Goal: Check status: Check status

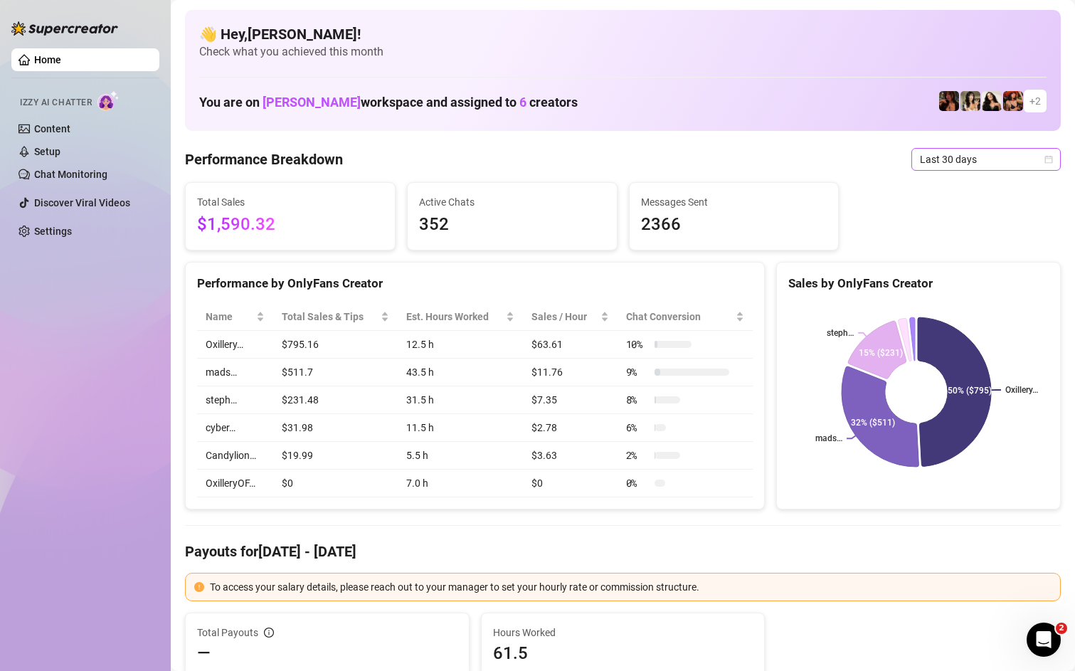
click at [992, 160] on span "Last 30 days" at bounding box center [986, 159] width 132 height 21
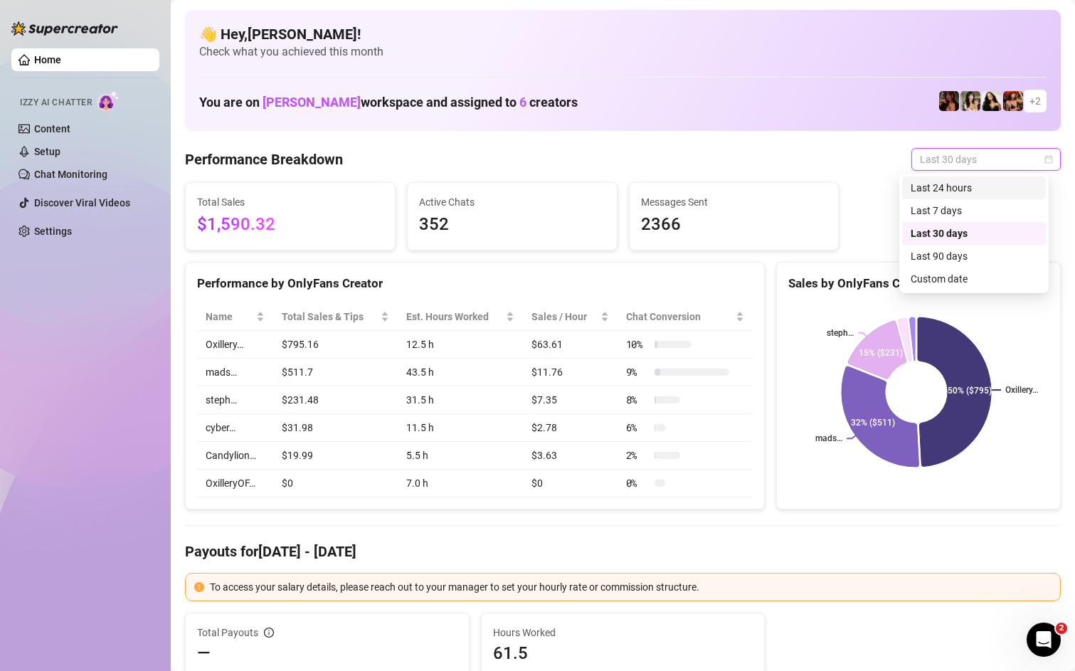
click at [955, 185] on div "Last 24 hours" at bounding box center [974, 188] width 127 height 16
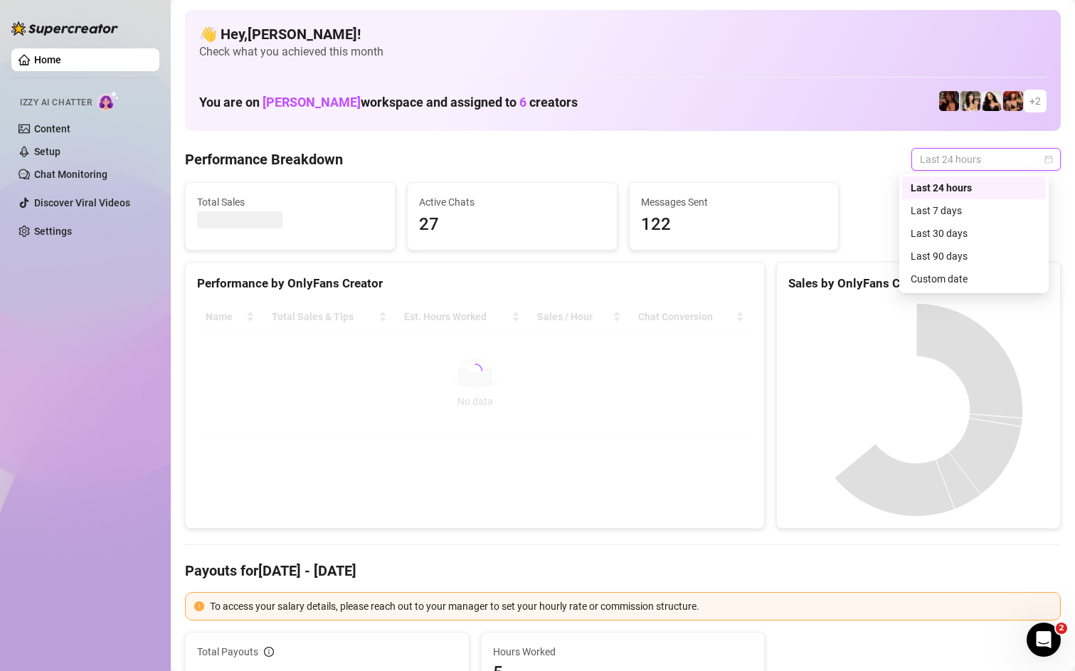
click at [986, 161] on span "Last 24 hours" at bounding box center [986, 159] width 132 height 21
click at [1045, 157] on icon "calendar" at bounding box center [1049, 159] width 8 height 8
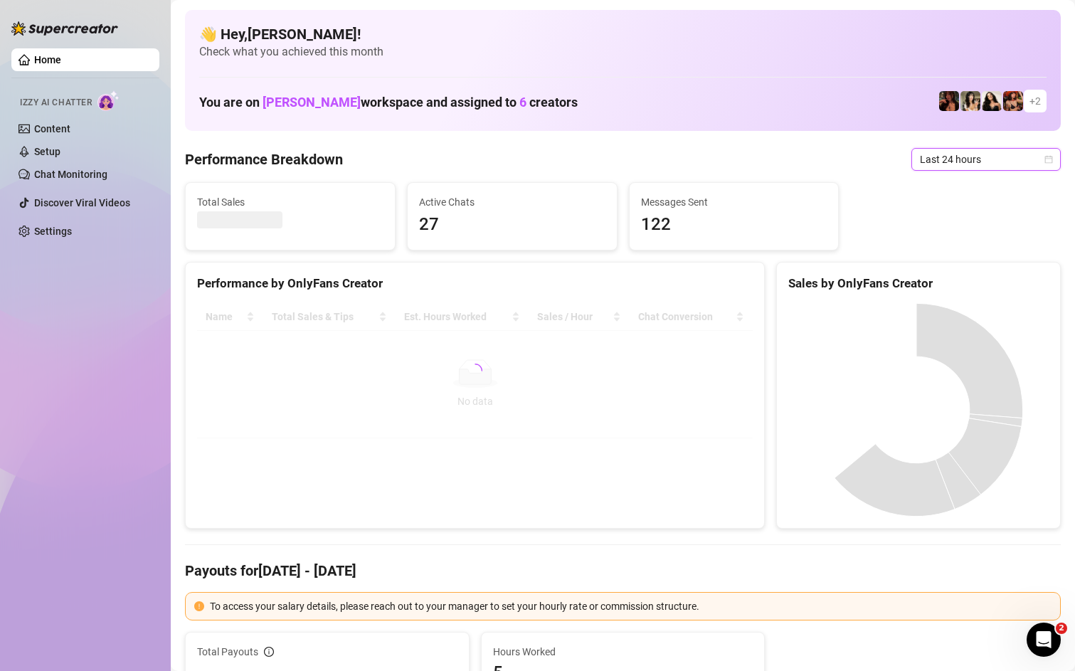
click at [1045, 157] on icon "calendar" at bounding box center [1049, 159] width 8 height 8
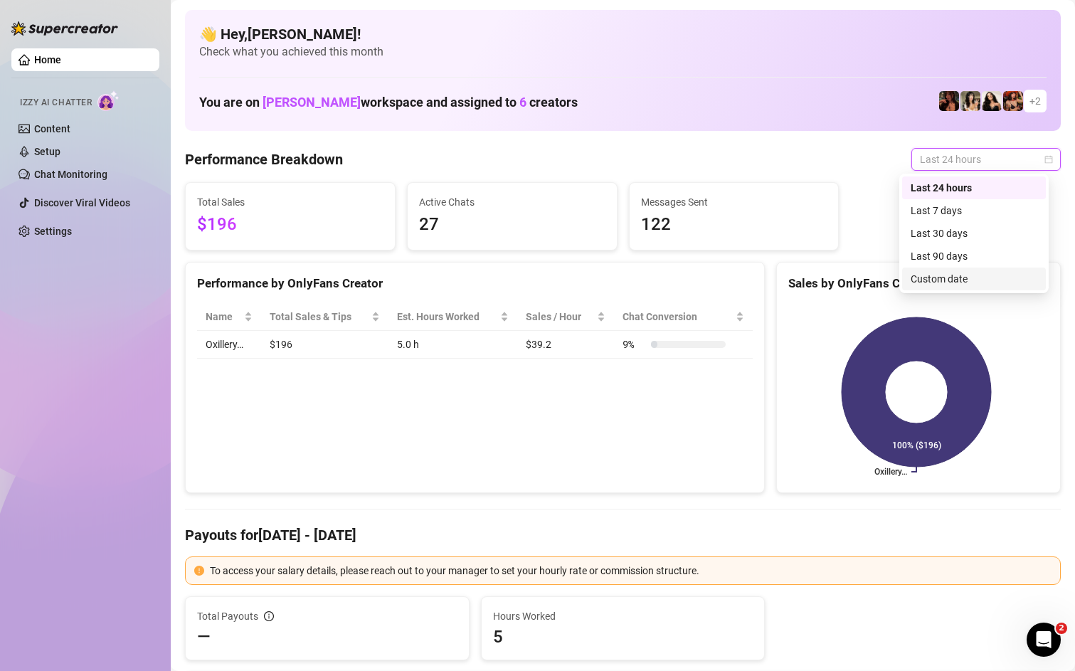
click at [934, 283] on div "Custom date" at bounding box center [974, 279] width 127 height 16
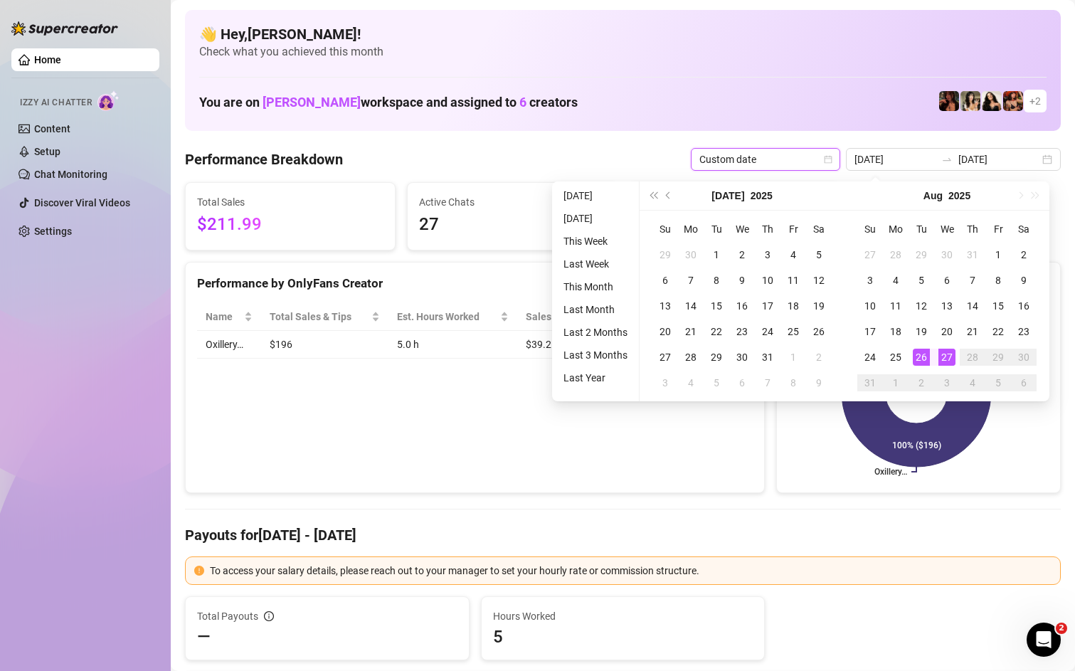
type input "[DATE]"
click at [950, 361] on div "27" at bounding box center [947, 357] width 17 height 17
click at [949, 358] on div "27" at bounding box center [947, 357] width 17 height 17
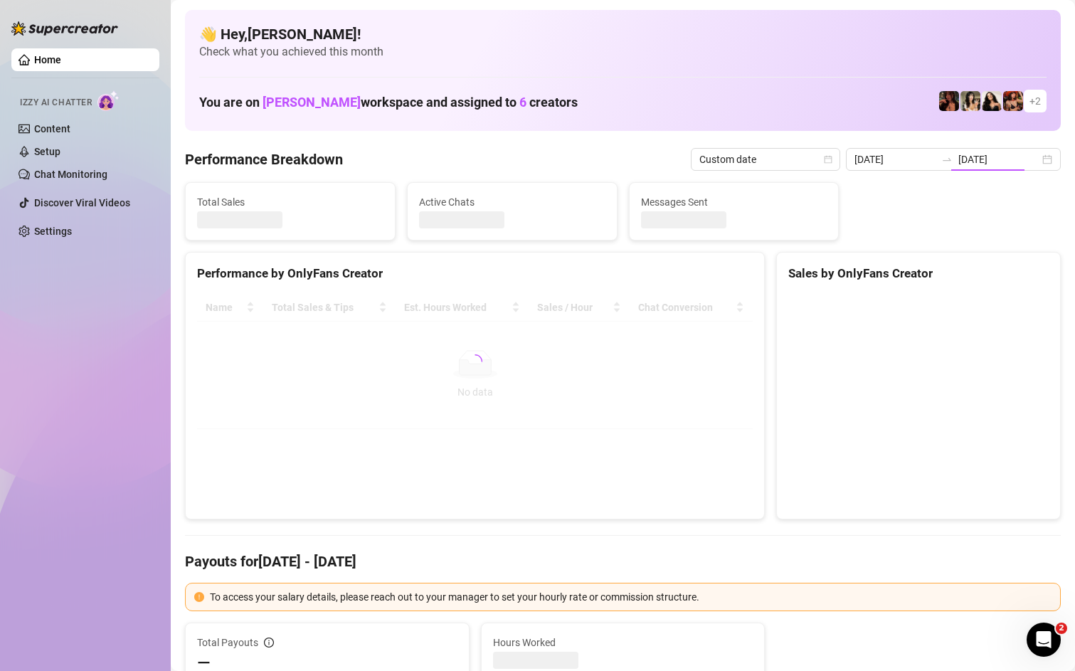
type input "[DATE]"
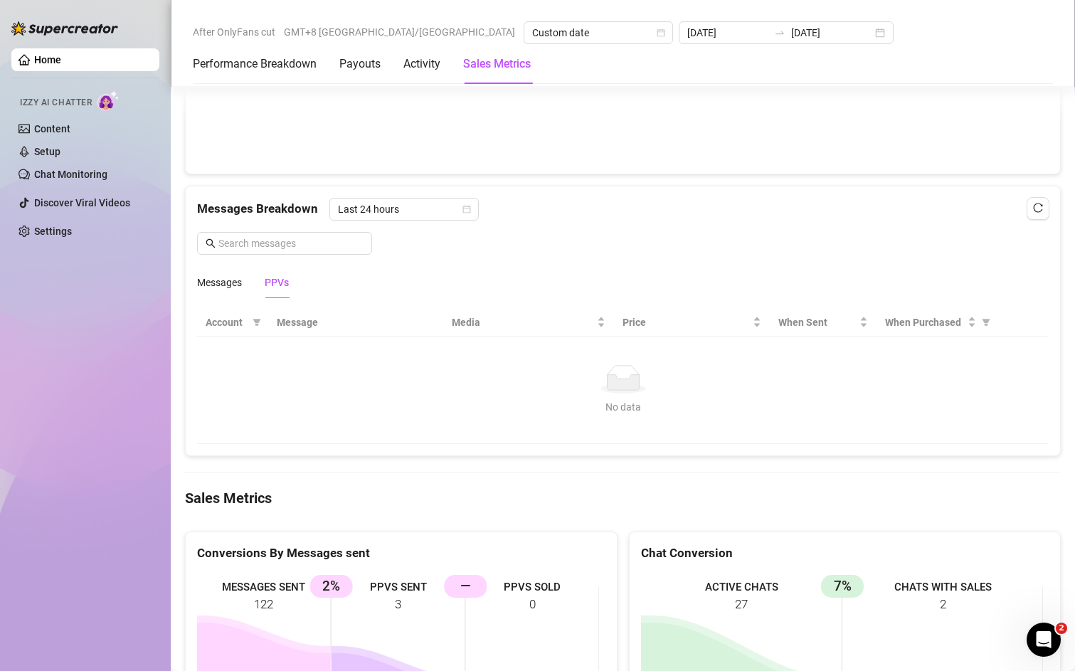
scroll to position [925, 0]
